Goal: Task Accomplishment & Management: Manage account settings

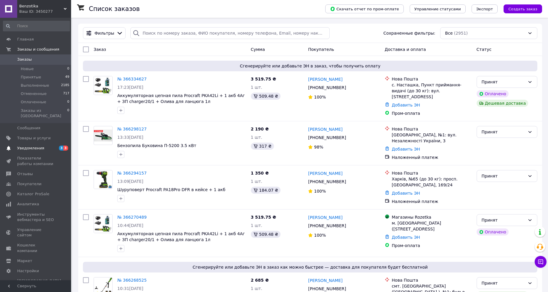
click at [36, 146] on span "Уведомления" at bounding box center [30, 148] width 27 height 5
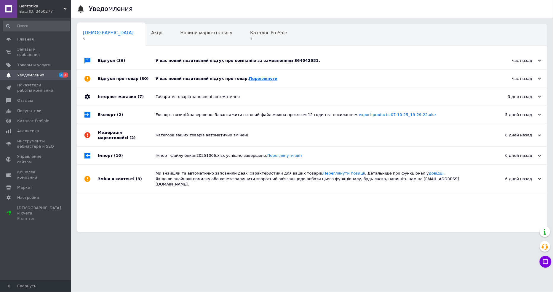
click at [257, 79] on link "Переглянути" at bounding box center [263, 78] width 29 height 4
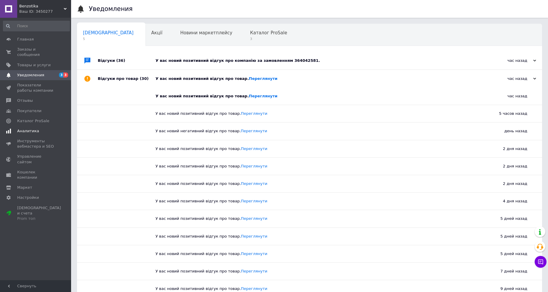
click at [26, 129] on span "Аналитика" at bounding box center [28, 131] width 22 height 5
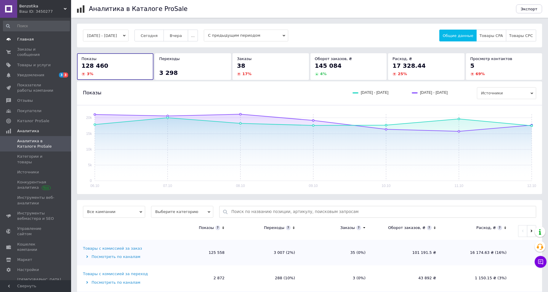
click at [32, 38] on span "Главная" at bounding box center [36, 39] width 38 height 5
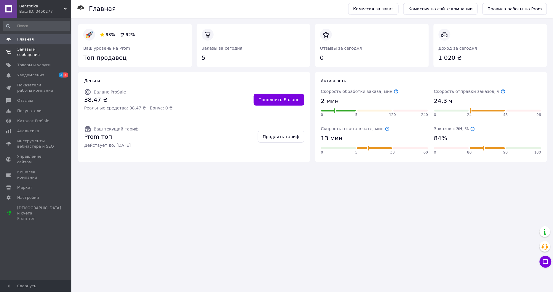
click at [44, 53] on link "Заказы и сообщения 0 0" at bounding box center [36, 51] width 73 height 15
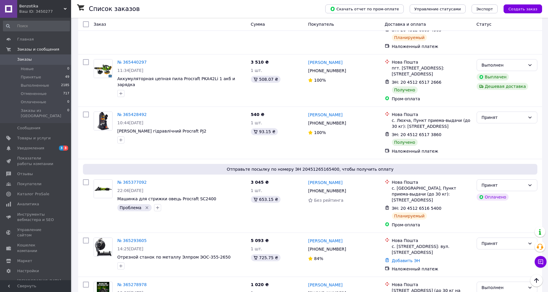
scroll to position [2107, 0]
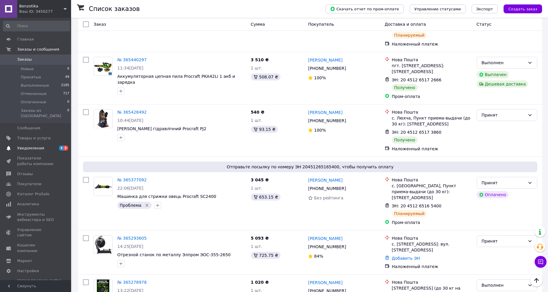
click at [35, 143] on link "Уведомления 3 3" at bounding box center [36, 148] width 73 height 10
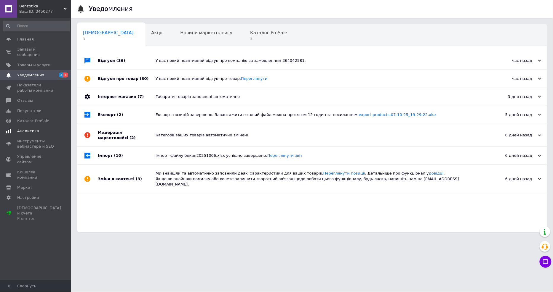
click at [30, 129] on span "Аналитика" at bounding box center [28, 131] width 22 height 5
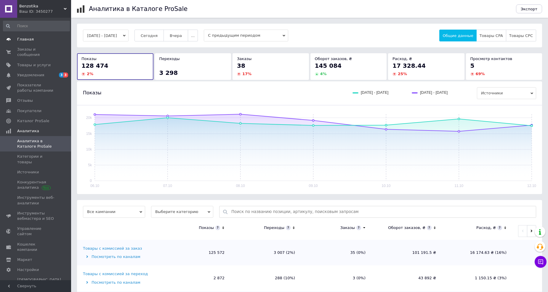
click at [35, 40] on span "Главная" at bounding box center [36, 39] width 38 height 5
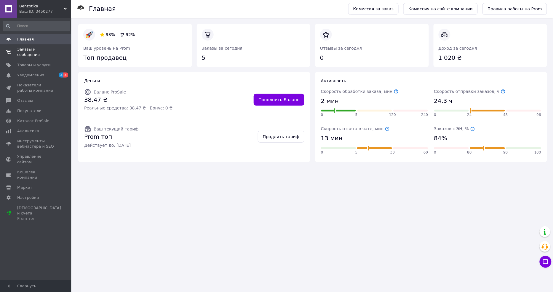
click at [39, 52] on span "Заказы и сообщения" at bounding box center [36, 52] width 38 height 11
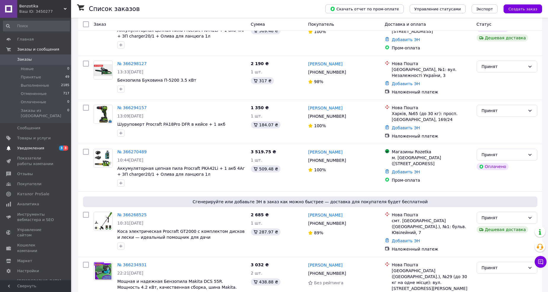
scroll to position [66, 0]
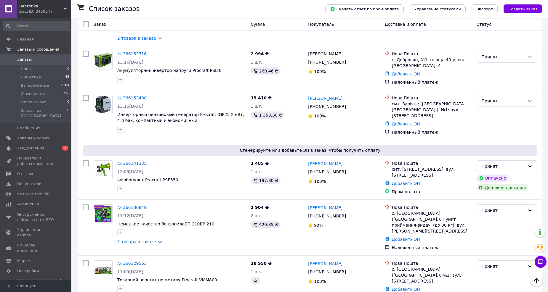
click at [50, 60] on span "Заказы" at bounding box center [36, 59] width 38 height 5
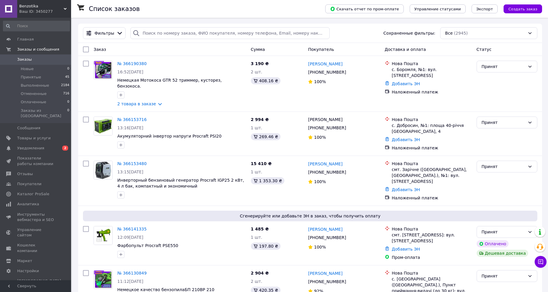
click at [49, 61] on span "Заказы" at bounding box center [36, 59] width 38 height 5
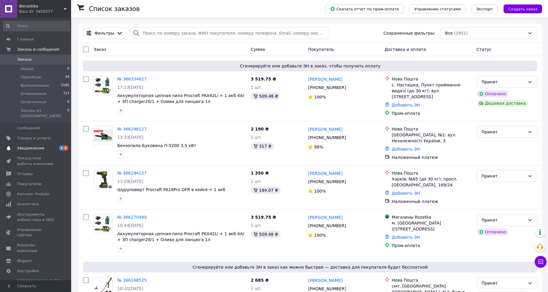
click at [41, 146] on span "Уведомления" at bounding box center [36, 148] width 38 height 5
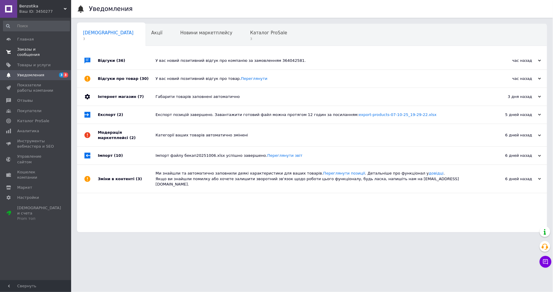
click at [40, 51] on span "Заказы и сообщения" at bounding box center [36, 52] width 38 height 11
